Goal: Information Seeking & Learning: Learn about a topic

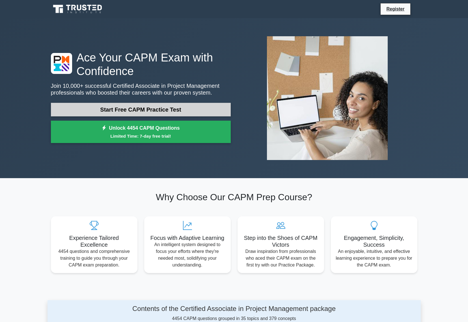
click at [140, 108] on link "Start Free CAPM Practice Test" at bounding box center [141, 110] width 180 height 14
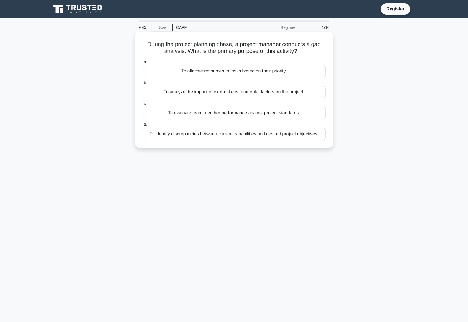
click at [302, 136] on div "To identify discrepancies between current capabilities and desired project obje…" at bounding box center [234, 134] width 183 height 12
click at [143, 126] on input "d. To identify discrepancies between current capabilities and desired project o…" at bounding box center [143, 125] width 0 height 4
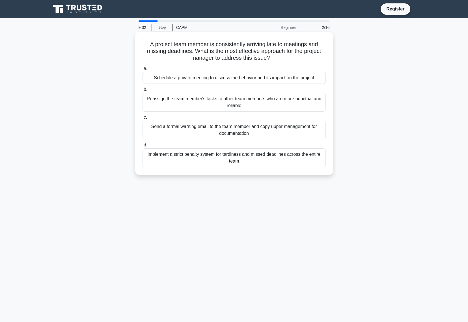
click at [254, 78] on div "Schedule a private meeting to discuss the behavior and its impact on the project" at bounding box center [234, 78] width 183 height 12
click at [143, 70] on input "a. Schedule a private meeting to discuss the behavior and its impact on the pro…" at bounding box center [143, 69] width 0 height 4
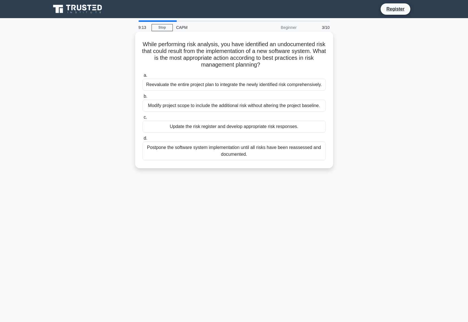
click at [304, 127] on div "Update the risk register and develop appropriate risk responses." at bounding box center [234, 127] width 183 height 12
click at [143, 119] on input "c. Update the risk register and develop appropriate risk responses." at bounding box center [143, 117] width 0 height 4
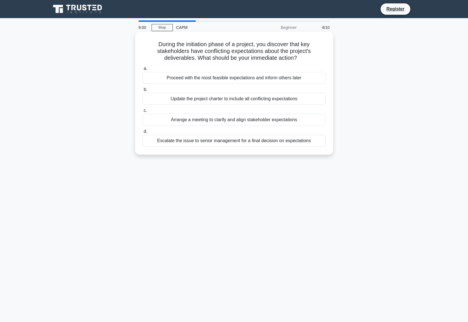
click at [280, 122] on div "Arrange a meeting to clarify and align stakeholder expectations" at bounding box center [234, 120] width 183 height 12
click at [143, 112] on input "c. Arrange a meeting to clarify and align stakeholder expectations" at bounding box center [143, 111] width 0 height 4
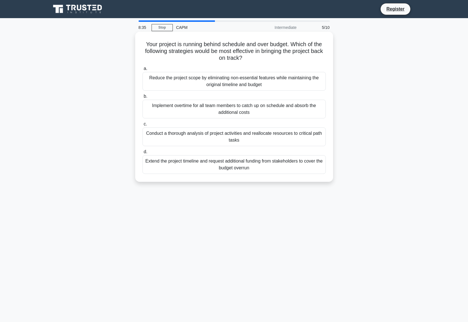
click at [304, 134] on div "Conduct a thorough analysis of project activities and reallocate resources to c…" at bounding box center [234, 136] width 183 height 19
click at [143, 126] on input "c. Conduct a thorough analysis of project activities and reallocate resources t…" at bounding box center [143, 124] width 0 height 4
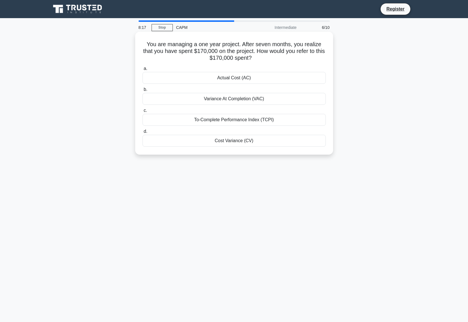
click at [247, 80] on div "Actual Cost (AC)" at bounding box center [234, 78] width 183 height 12
click at [143, 70] on input "a. Actual Cost (AC)" at bounding box center [143, 69] width 0 height 4
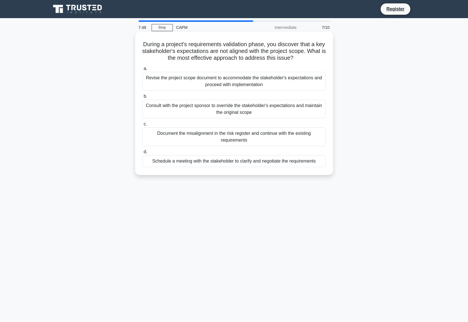
click at [294, 162] on div "Schedule a meeting with the stakeholder to clarify and negotiate the requiremen…" at bounding box center [234, 161] width 183 height 12
click at [143, 154] on input "d. Schedule a meeting with the stakeholder to clarify and negotiate the require…" at bounding box center [143, 152] width 0 height 4
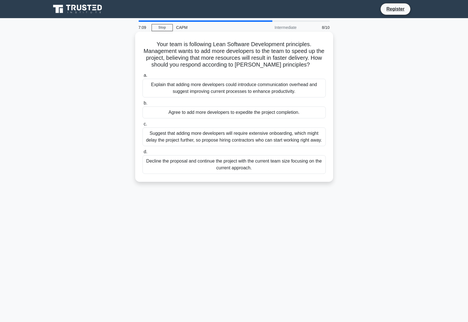
click at [301, 92] on div "Explain that adding more developers could introduce communication overhead and …" at bounding box center [234, 88] width 183 height 19
click at [143, 77] on input "a. Explain that adding more developers could introduce communication overhead a…" at bounding box center [143, 76] width 0 height 4
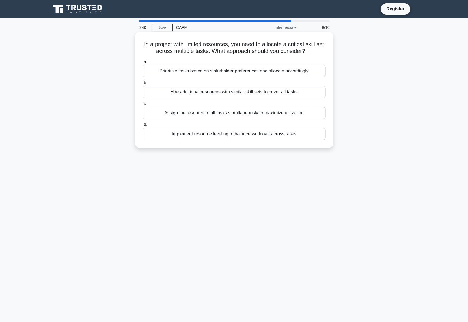
click at [276, 134] on div "Implement resource leveling to balance workload across tasks" at bounding box center [234, 134] width 183 height 12
click at [143, 126] on input "d. Implement resource leveling to balance workload across tasks" at bounding box center [143, 125] width 0 height 4
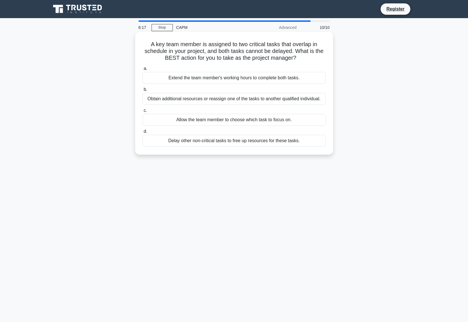
click at [319, 143] on div "Delay other non-critical tasks to free up resources for these tasks." at bounding box center [234, 141] width 183 height 12
click at [143, 133] on input "d. Delay other non-critical tasks to free up resources for these tasks." at bounding box center [143, 132] width 0 height 4
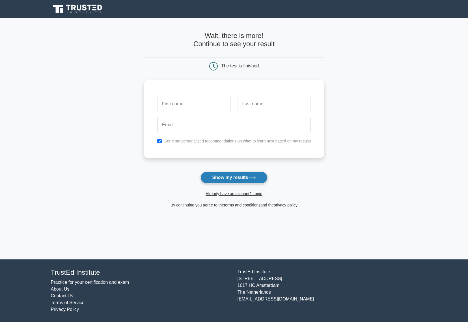
click at [223, 177] on button "Show my results" at bounding box center [234, 177] width 67 height 12
type input "[PERSON_NAME]"
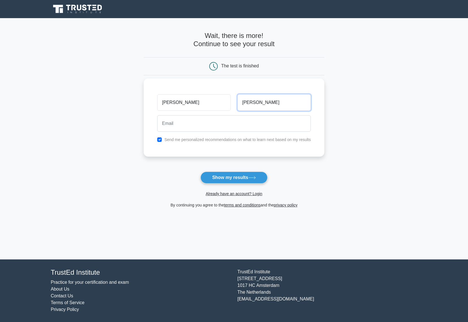
type input "Hayes"
click at [168, 128] on input "email" at bounding box center [234, 123] width 154 height 16
type input "jshayes01@gmail.com"
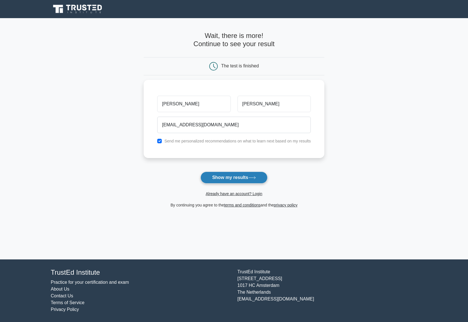
click at [242, 178] on button "Show my results" at bounding box center [234, 177] width 67 height 12
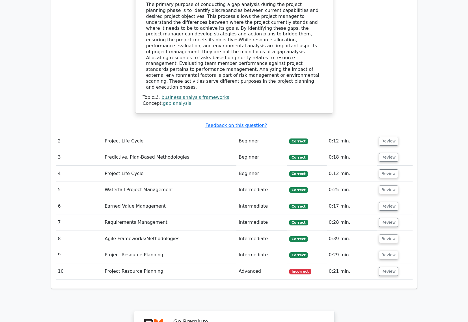
scroll to position [665, 0]
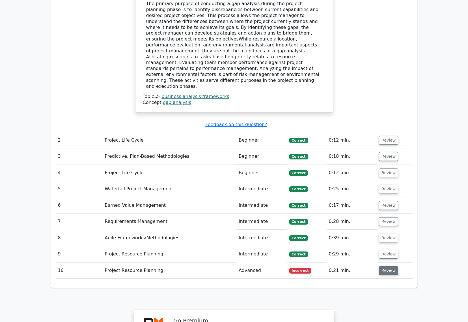
click at [388, 266] on button "Review" at bounding box center [388, 270] width 19 height 9
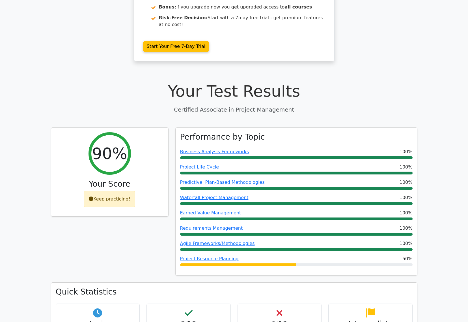
scroll to position [132, 0]
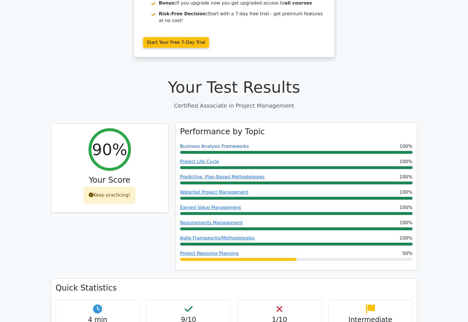
click at [220, 143] on link "Business Analysis Frameworks" at bounding box center [214, 145] width 69 height 5
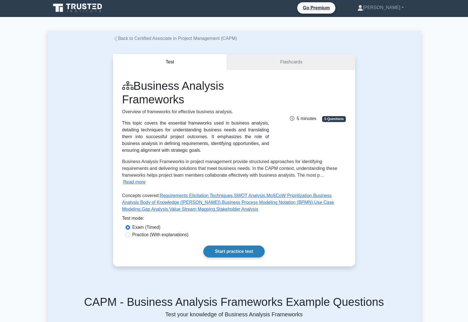
click at [247, 254] on link "Start practice test" at bounding box center [233, 251] width 61 height 12
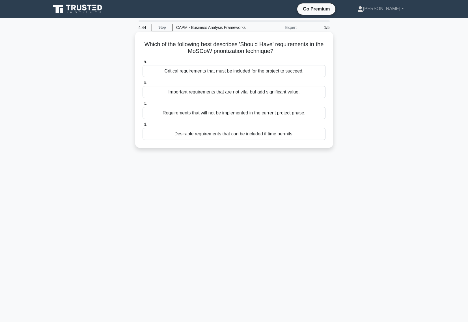
click at [209, 72] on div "Critical requirements that must be included for the project to succeed." at bounding box center [234, 71] width 183 height 12
click at [143, 64] on input "a. Critical requirements that must be included for the project to succeed." at bounding box center [143, 62] width 0 height 4
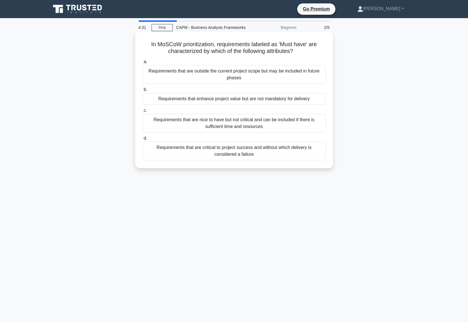
click at [235, 152] on div "Requirements that are critical to project success and without which delivery is…" at bounding box center [234, 150] width 183 height 19
click at [143, 140] on input "d. Requirements that are critical to project success and without which delivery…" at bounding box center [143, 138] width 0 height 4
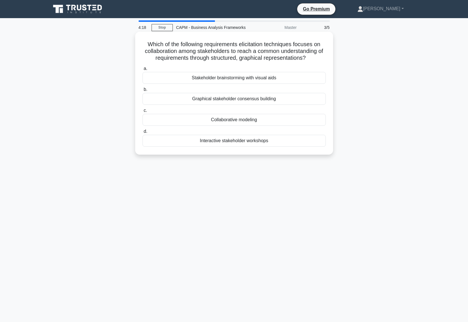
click at [251, 139] on div "Interactive stakeholder workshops" at bounding box center [234, 141] width 183 height 12
click at [143, 133] on input "d. Interactive stakeholder workshops" at bounding box center [143, 132] width 0 height 4
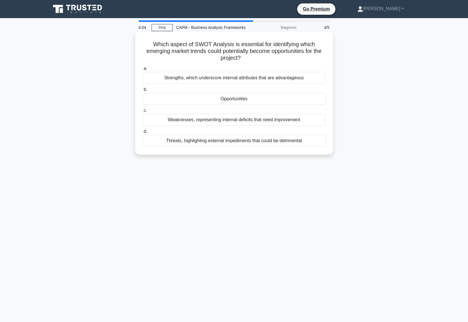
click at [253, 99] on div "Opportunities" at bounding box center [234, 99] width 183 height 12
click at [143, 91] on input "b. Opportunities" at bounding box center [143, 90] width 0 height 4
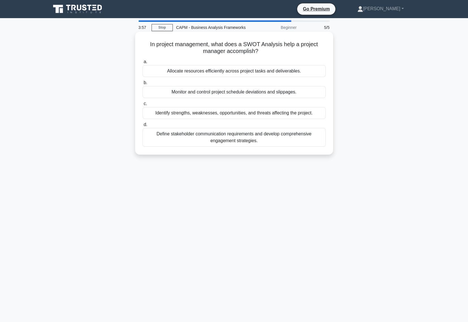
click at [294, 114] on div "Identify strengths, weaknesses, opportunities, and threats affecting the projec…" at bounding box center [234, 113] width 183 height 12
click at [143, 106] on input "c. Identify strengths, weaknesses, opportunities, and threats affecting the pro…" at bounding box center [143, 104] width 0 height 4
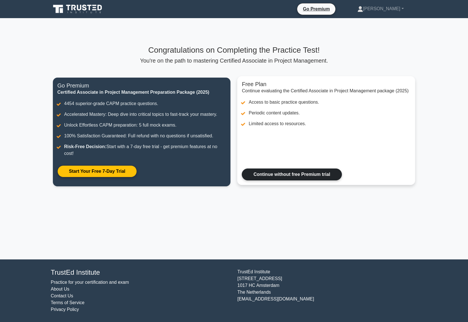
click at [302, 175] on link "Continue without free Premium trial" at bounding box center [292, 174] width 100 height 12
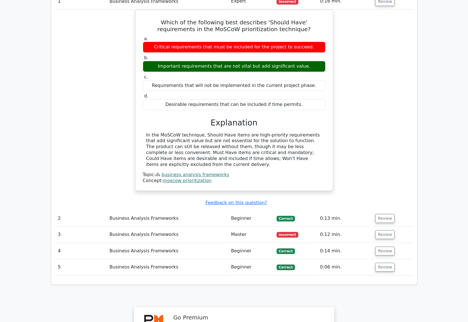
scroll to position [0, 1]
click at [385, 214] on button "Review" at bounding box center [383, 218] width 19 height 9
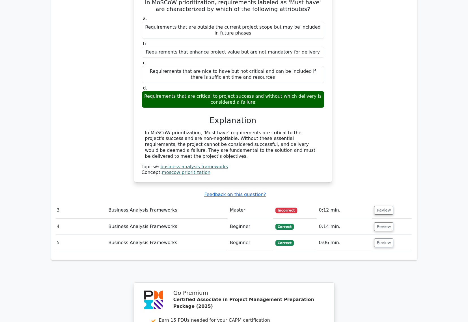
scroll to position [0, 3]
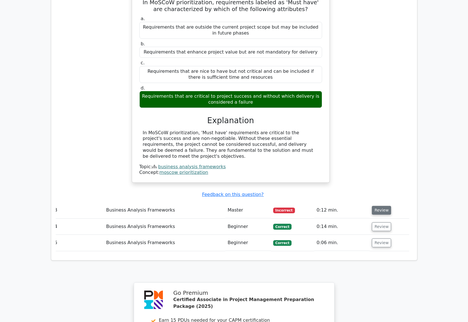
click at [383, 206] on button "Review" at bounding box center [381, 210] width 19 height 9
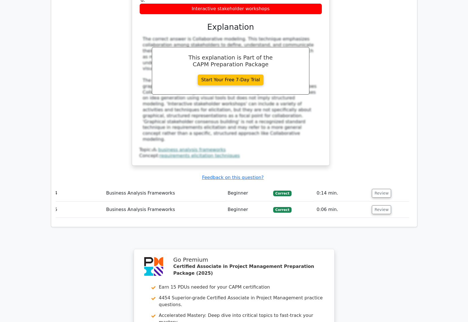
scroll to position [1025, 0]
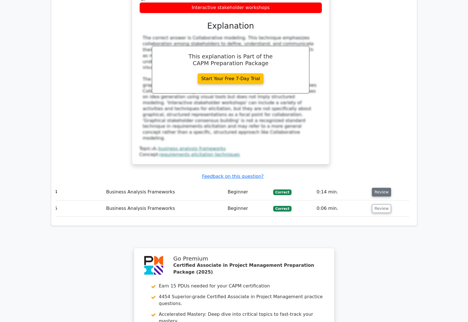
click at [379, 188] on button "Review" at bounding box center [381, 192] width 19 height 9
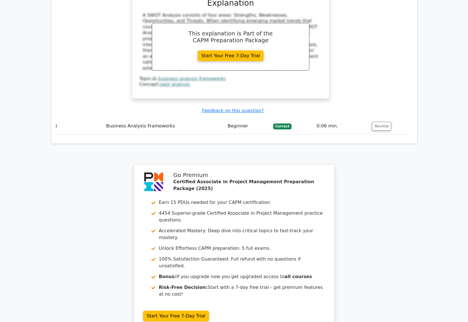
scroll to position [1339, 0]
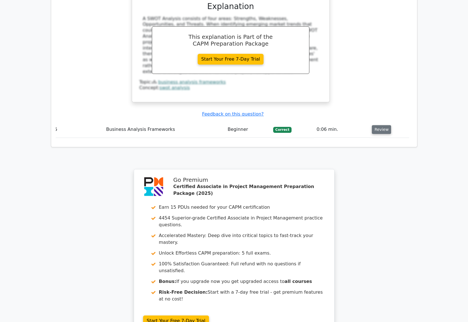
click at [380, 125] on button "Review" at bounding box center [381, 129] width 19 height 9
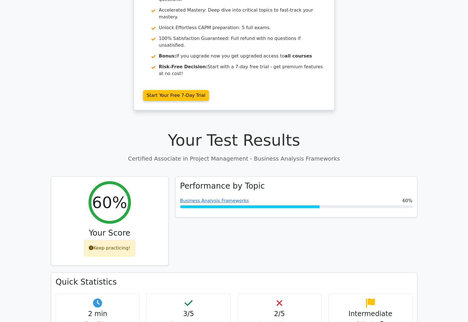
scroll to position [80, 0]
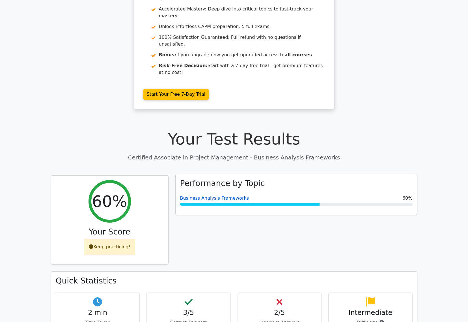
click at [229, 195] on link "Business Analysis Frameworks" at bounding box center [214, 197] width 69 height 5
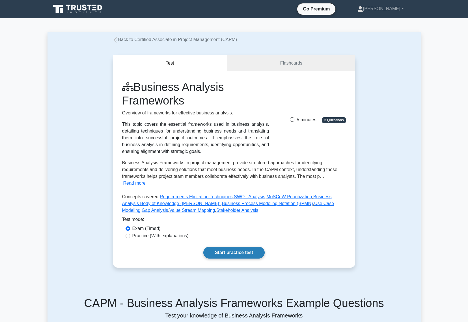
click at [249, 258] on link "Start practice test" at bounding box center [233, 252] width 61 height 12
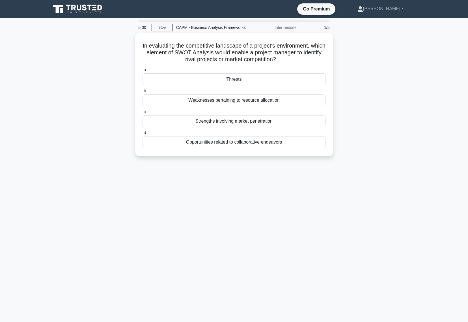
click at [254, 255] on div "5:00 Stop CAPM - Business Analysis Frameworks Intermediate 1/5 In evaluating th…" at bounding box center [234, 161] width 373 height 283
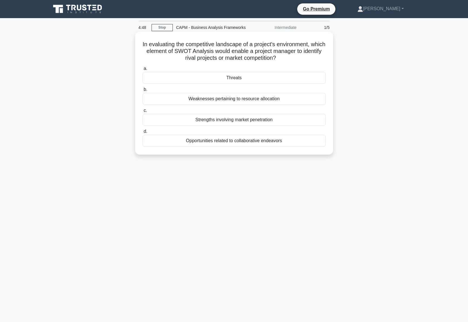
click at [248, 78] on div "Threats" at bounding box center [234, 78] width 183 height 12
click at [143, 70] on input "a. Threats" at bounding box center [143, 69] width 0 height 4
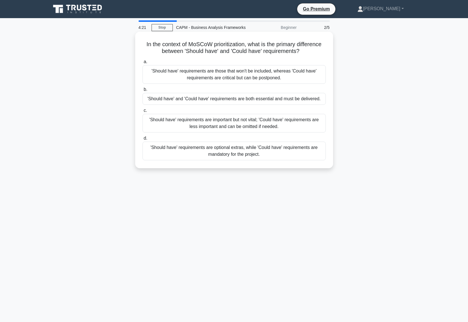
click at [300, 123] on div "'Should have' requirements are important but not vital; 'Could have' requiremen…" at bounding box center [234, 123] width 183 height 19
click at [143, 112] on input "c. 'Should have' requirements are important but not vital; 'Could have' require…" at bounding box center [143, 111] width 0 height 4
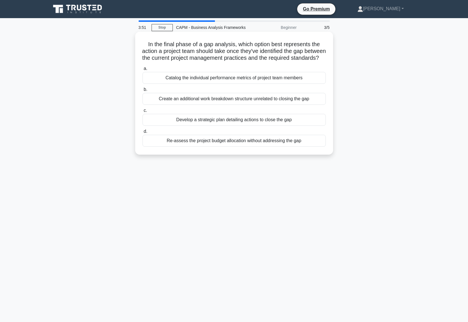
click at [296, 126] on div "Develop a strategic plan detailing actions to close the gap" at bounding box center [234, 120] width 183 height 12
click at [143, 112] on input "c. Develop a strategic plan detailing actions to close the gap" at bounding box center [143, 111] width 0 height 4
click at [278, 143] on div "Analyze the steps for redundancy and seek to streamline the process." at bounding box center [234, 141] width 183 height 12
click at [143, 133] on input "d. Analyze the steps for redundancy and seek to streamline the process." at bounding box center [143, 132] width 0 height 4
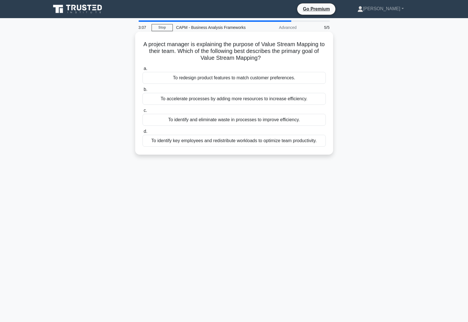
click at [305, 117] on div "To identify and eliminate waste in processes to improve efficiency." at bounding box center [234, 120] width 183 height 12
click at [143, 112] on input "c. To identify and eliminate waste in processes to improve efficiency." at bounding box center [143, 111] width 0 height 4
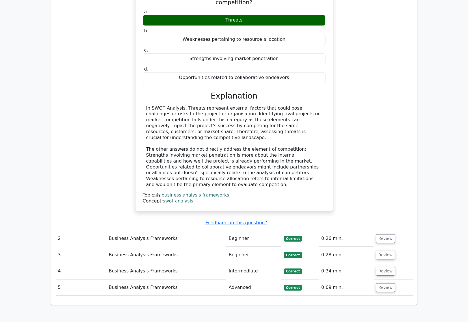
scroll to position [512, 0]
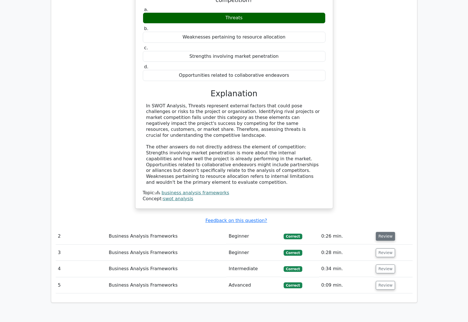
click at [388, 232] on button "Review" at bounding box center [385, 236] width 19 height 9
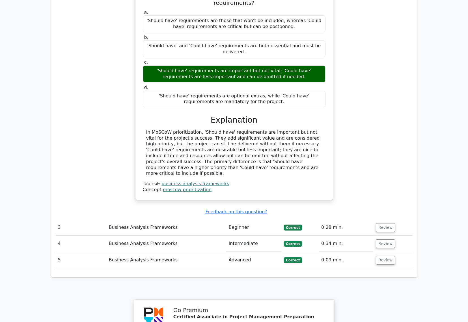
scroll to position [0, 0]
click at [384, 223] on button "Review" at bounding box center [385, 227] width 19 height 9
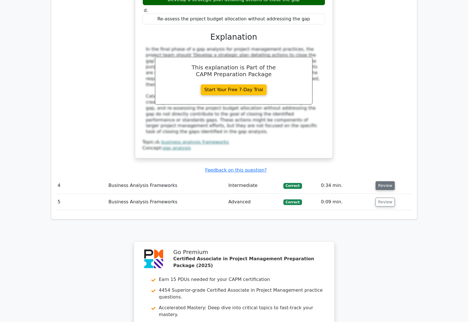
scroll to position [1105, 0]
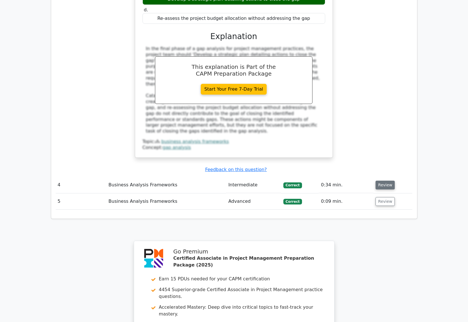
click at [382, 180] on button "Review" at bounding box center [385, 184] width 19 height 9
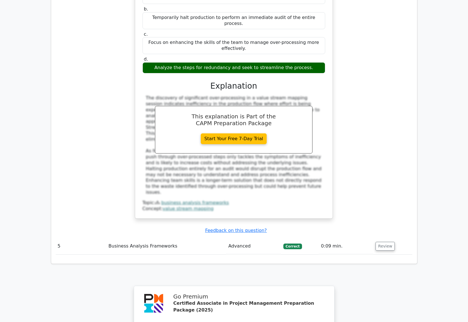
scroll to position [1357, 0]
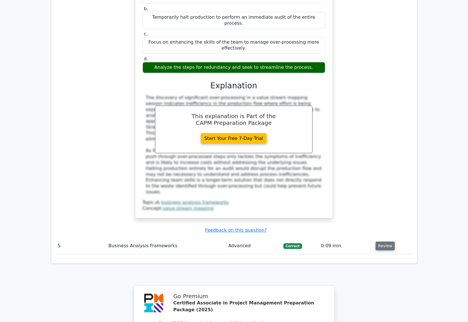
click at [385, 241] on button "Review" at bounding box center [385, 245] width 19 height 9
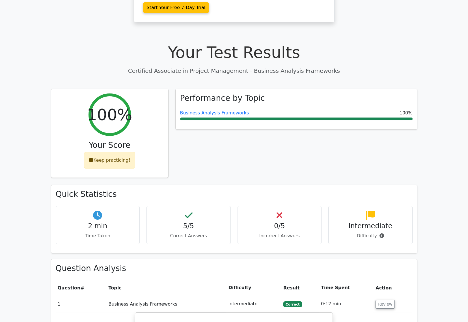
scroll to position [159, 0]
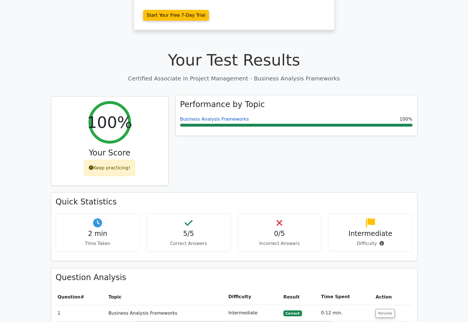
click at [227, 116] on link "Business Analysis Frameworks" at bounding box center [214, 118] width 69 height 5
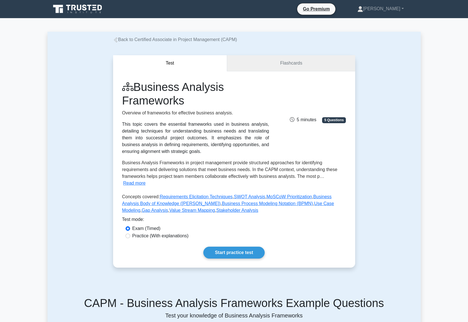
click at [290, 64] on link "Flashcards" at bounding box center [291, 63] width 128 height 16
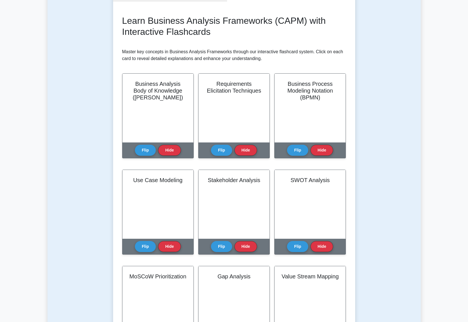
scroll to position [71, 0]
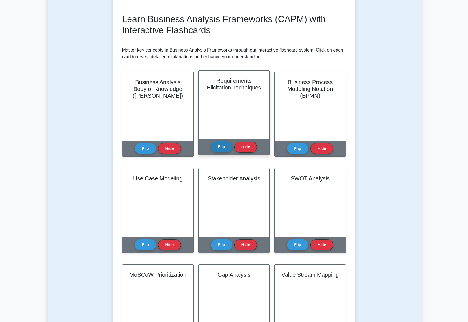
click at [224, 145] on button "Flip" at bounding box center [221, 146] width 21 height 11
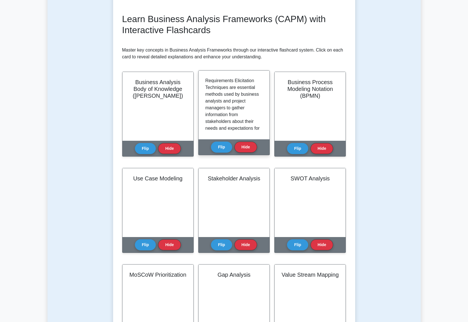
click at [263, 83] on div "Requirements Elicitation Techniques are essential methods used by business anal…" at bounding box center [233, 104] width 57 height 55
click at [250, 148] on button "Hide" at bounding box center [246, 146] width 23 height 11
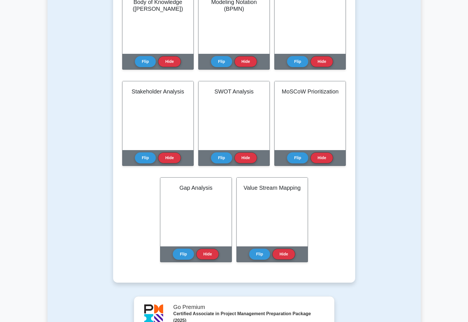
scroll to position [164, 0]
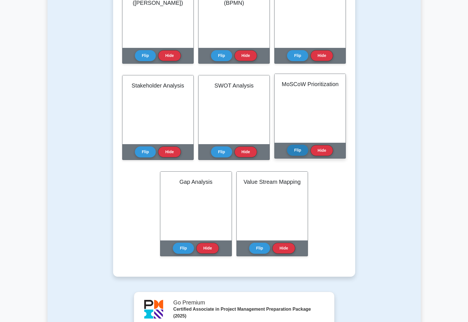
click at [301, 147] on button "Flip" at bounding box center [297, 150] width 21 height 11
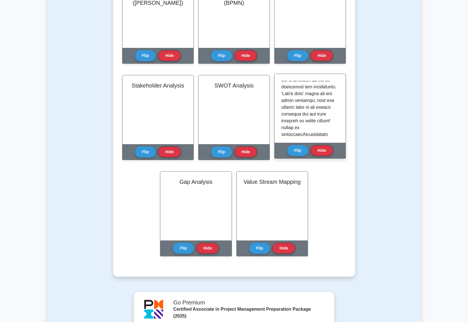
scroll to position [306, 0]
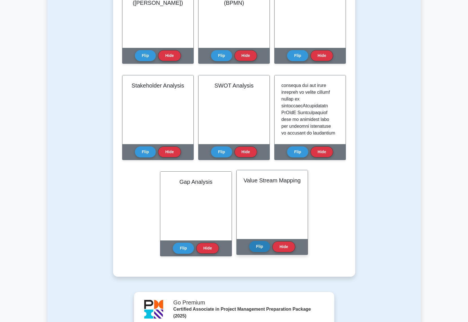
click at [255, 249] on button "Flip" at bounding box center [259, 246] width 21 height 11
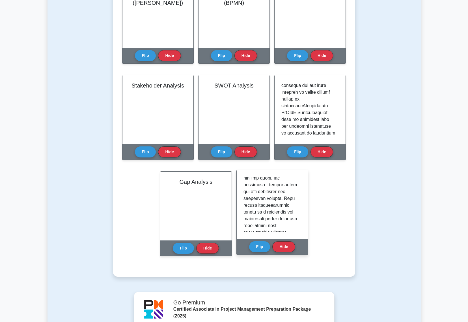
scroll to position [432, 0]
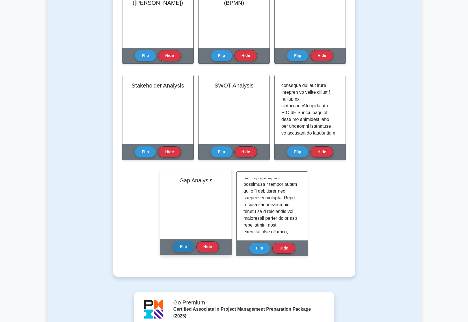
click at [183, 248] on button "Flip" at bounding box center [183, 246] width 21 height 11
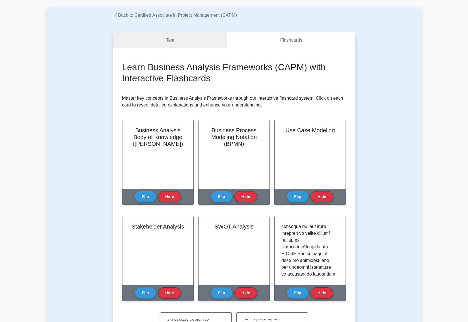
scroll to position [0, 0]
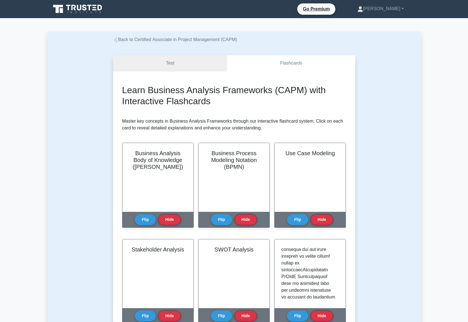
click at [173, 65] on link "Test" at bounding box center [170, 63] width 114 height 16
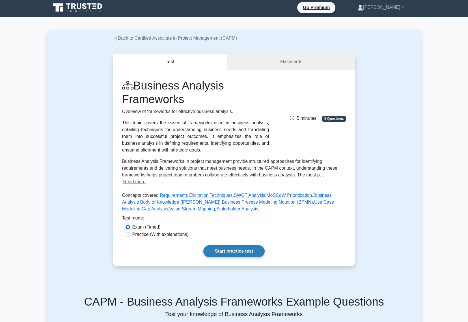
scroll to position [3, 0]
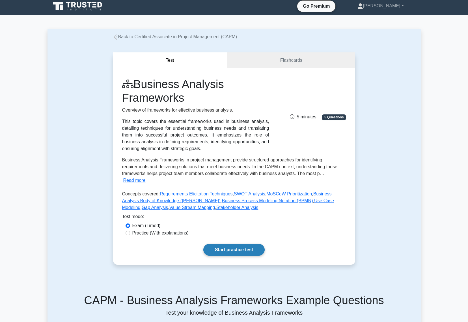
click at [237, 253] on link "Start practice test" at bounding box center [233, 250] width 61 height 12
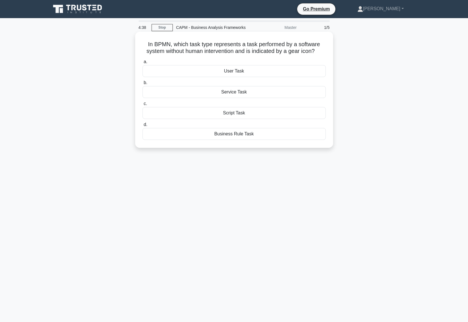
click at [240, 93] on div "Service Task" at bounding box center [234, 92] width 183 height 12
click at [143, 85] on input "b. Service Task" at bounding box center [143, 83] width 0 height 4
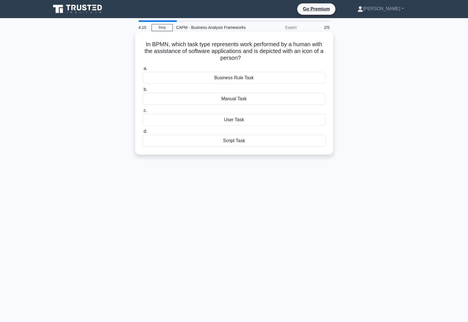
click at [253, 100] on div "Manual Task" at bounding box center [234, 99] width 183 height 12
click at [143, 91] on input "b. Manual Task" at bounding box center [143, 90] width 0 height 4
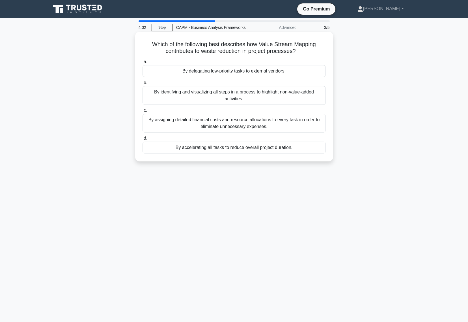
click at [291, 95] on div "By identifying and visualizing all steps in a process to highlight non-value-ad…" at bounding box center [234, 95] width 183 height 19
click at [143, 85] on input "b. By identifying and visualizing all steps in a process to highlight non-value…" at bounding box center [143, 83] width 0 height 4
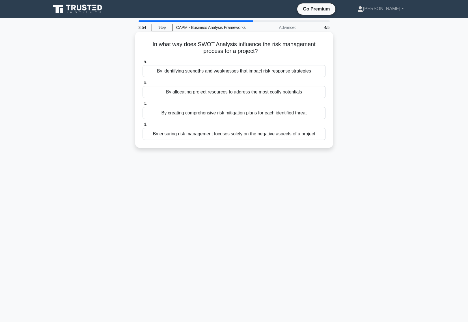
click at [273, 67] on div "By identifying strengths and weaknesses that impact risk response strategies" at bounding box center [234, 71] width 183 height 12
click at [143, 64] on input "a. By identifying strengths and weaknesses that impact risk response strategies" at bounding box center [143, 62] width 0 height 4
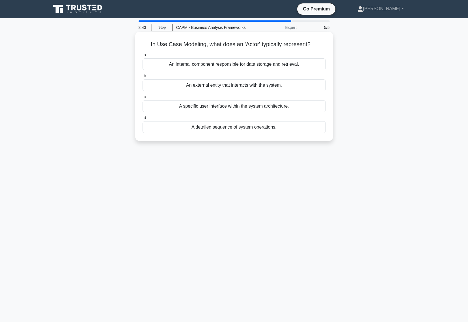
click at [284, 86] on div "An external entity that interacts with the system." at bounding box center [234, 85] width 183 height 12
click at [143, 78] on input "b. An external entity that interacts with the system." at bounding box center [143, 76] width 0 height 4
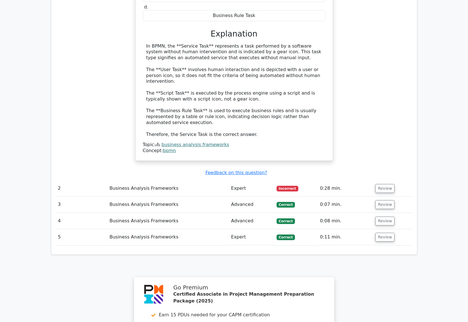
scroll to position [574, 0]
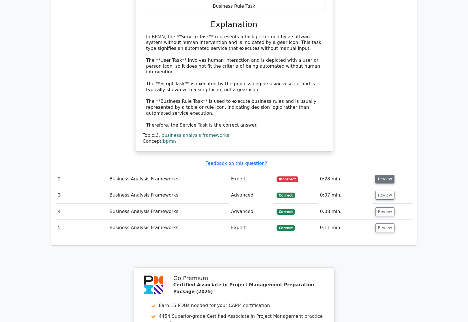
click at [380, 175] on button "Review" at bounding box center [384, 179] width 19 height 9
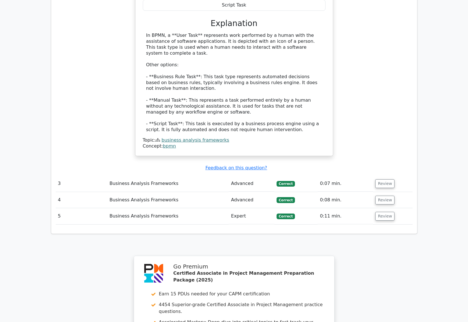
scroll to position [859, 0]
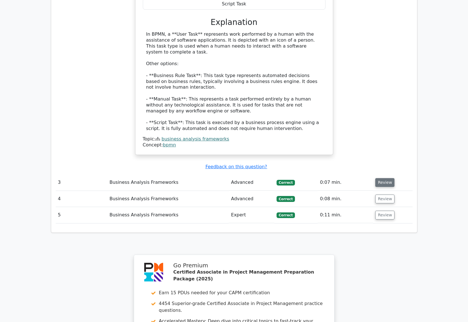
click at [388, 178] on button "Review" at bounding box center [384, 182] width 19 height 9
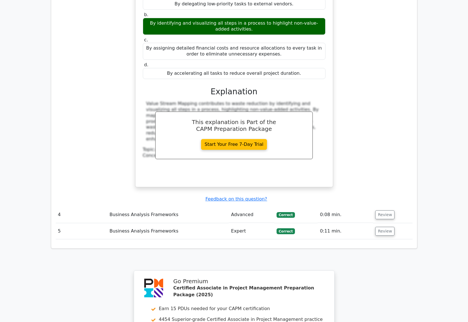
scroll to position [1089, 0]
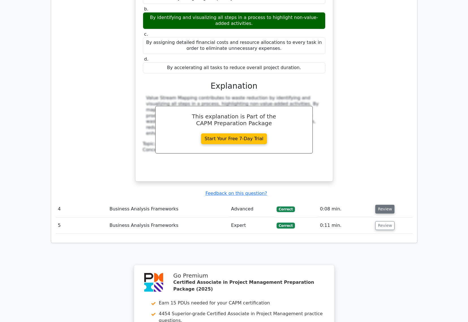
click at [385, 205] on button "Review" at bounding box center [384, 209] width 19 height 9
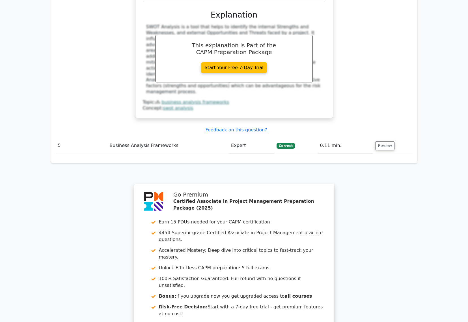
scroll to position [1412, 0]
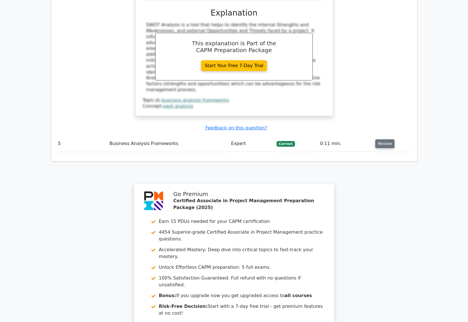
click at [387, 139] on button "Review" at bounding box center [384, 143] width 19 height 9
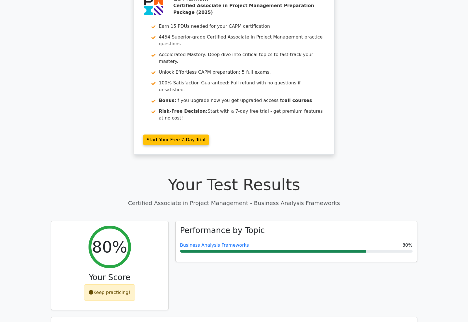
scroll to position [0, 0]
